Goal: Book appointment/travel/reservation

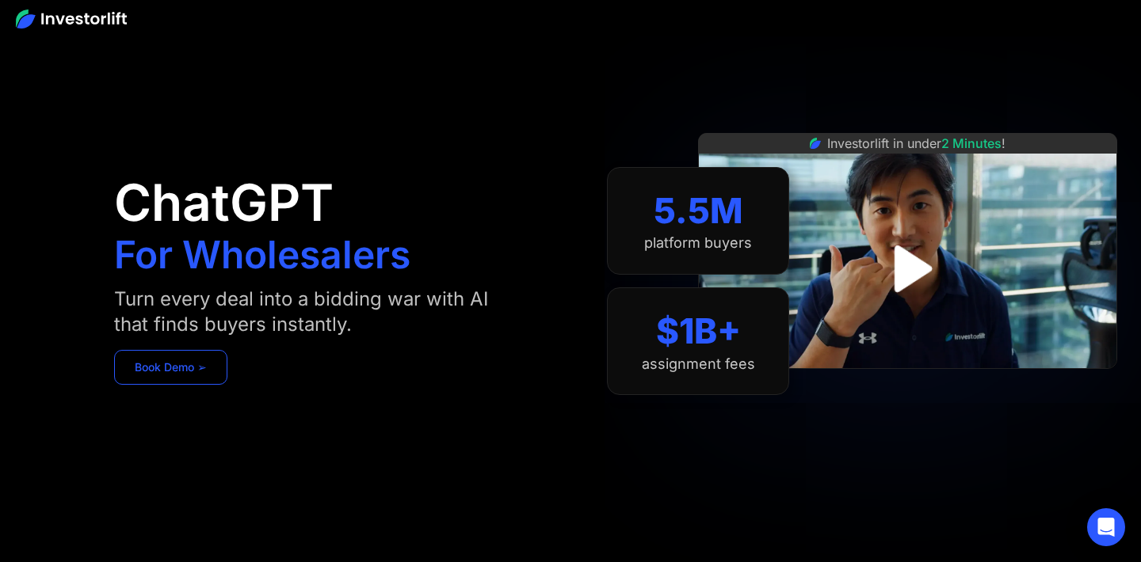
click at [181, 372] on link "Book Demo ➢" at bounding box center [170, 367] width 113 height 35
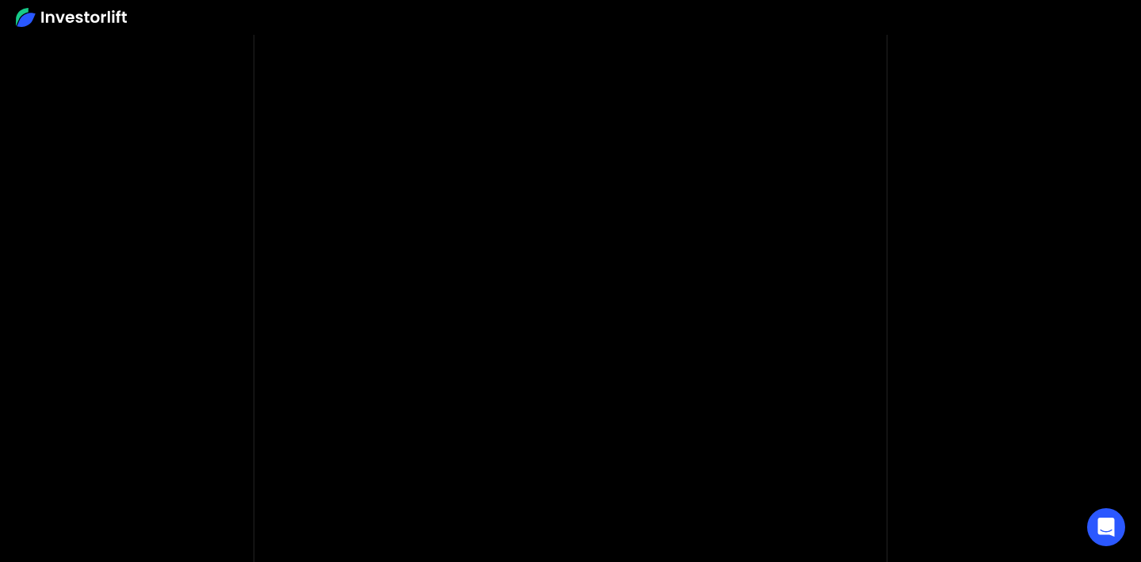
scroll to position [111, 0]
